Goal: Entertainment & Leisure: Consume media (video, audio)

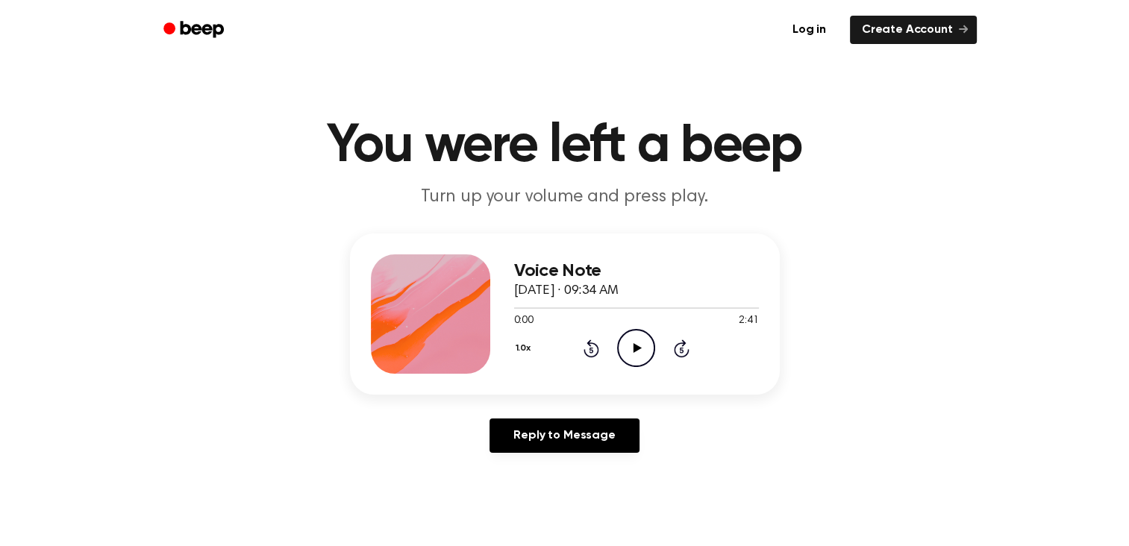
click at [635, 346] on icon at bounding box center [638, 348] width 8 height 10
click at [639, 307] on div at bounding box center [636, 307] width 245 height 12
click at [639, 351] on icon "Play Audio" at bounding box center [636, 348] width 38 height 38
click at [644, 354] on icon "Pause Audio" at bounding box center [636, 348] width 38 height 38
click at [636, 341] on icon "Play Audio" at bounding box center [636, 348] width 38 height 38
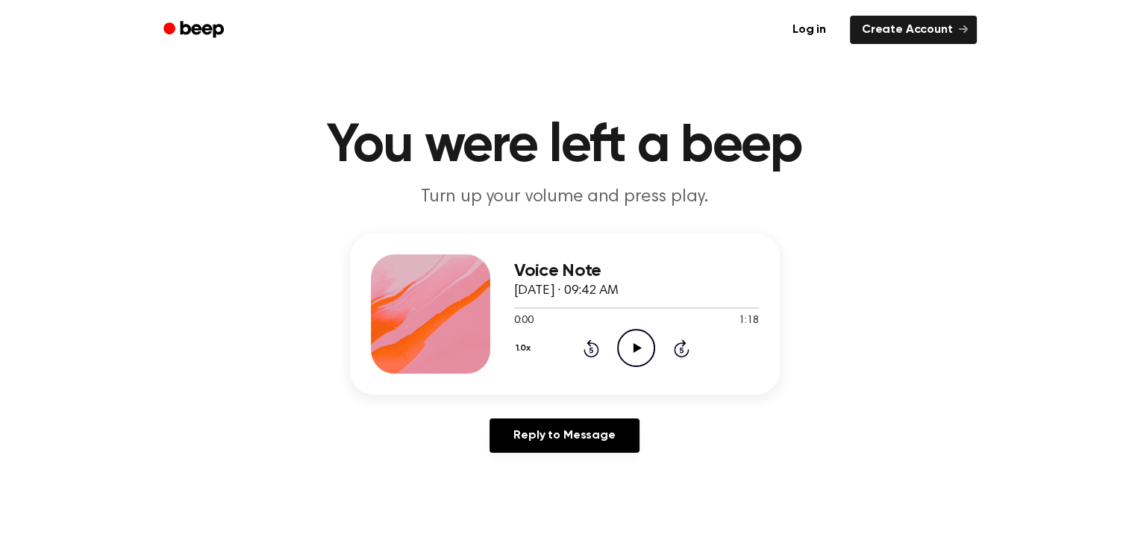
click at [618, 344] on circle at bounding box center [636, 348] width 37 height 37
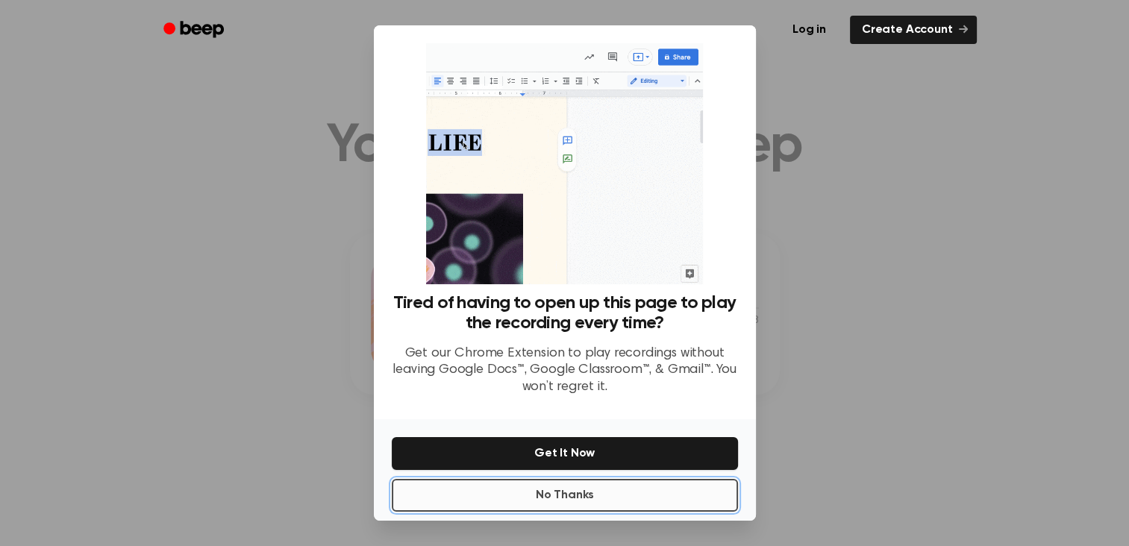
click at [566, 497] on button "No Thanks" at bounding box center [565, 495] width 346 height 33
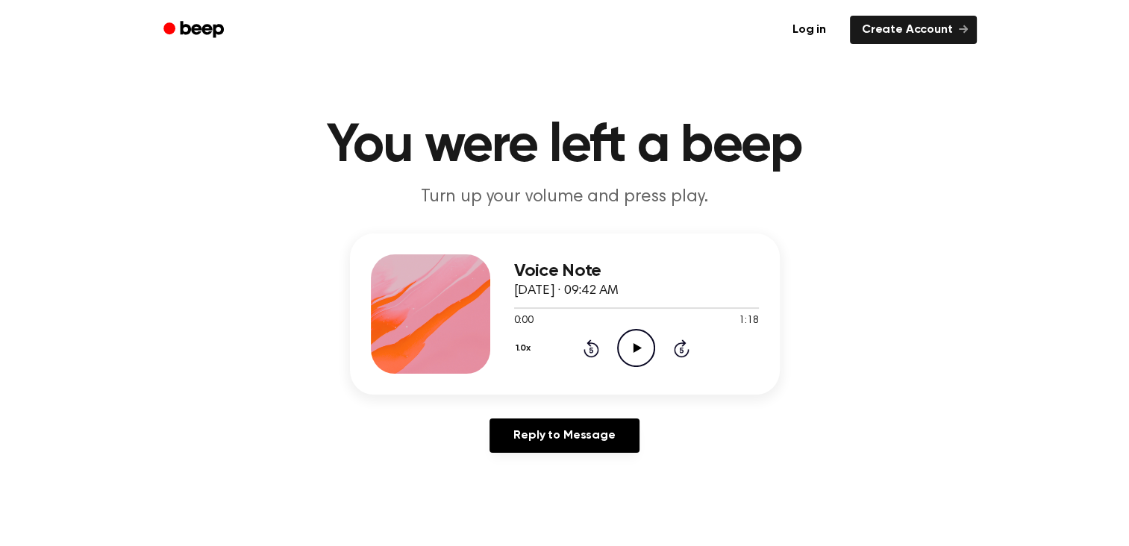
click at [636, 342] on icon "Play Audio" at bounding box center [636, 348] width 38 height 38
